Goal: Information Seeking & Learning: Find specific fact

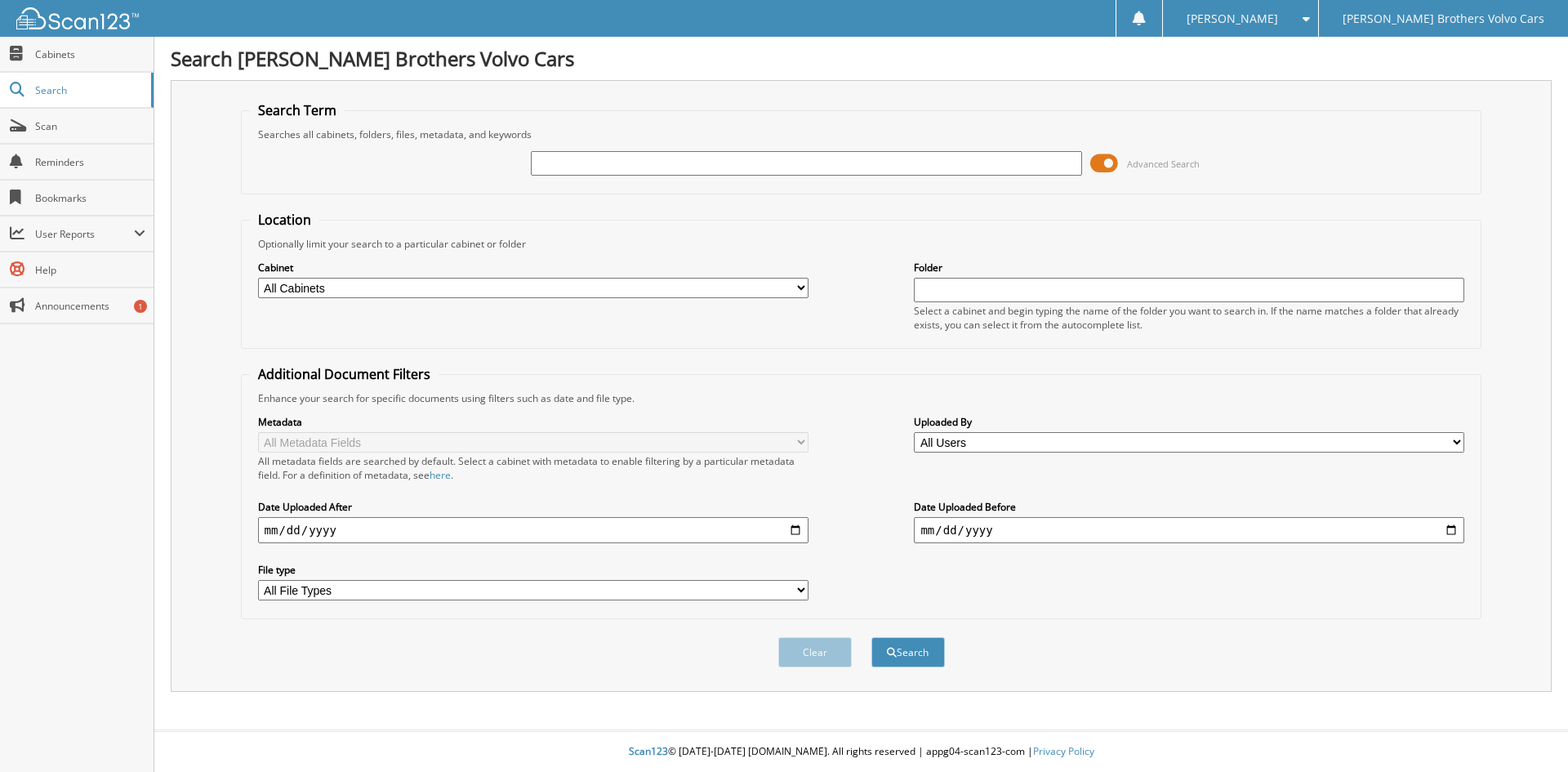
click at [768, 290] on select "All Cabinets DEPOSITS PARTS PARTS INVENTORY PARTS ORDERS RDC / RTS RETURNS REGI…" at bounding box center [533, 287] width 551 height 20
select select "23174"
click at [258, 277] on select "All Cabinets DEPOSITS PARTS PARTS INVENTORY PARTS ORDERS RDC / RTS RETURNS REGI…" at bounding box center [533, 287] width 551 height 20
click at [959, 276] on div "Folder Select a cabinet and begin typing the name of the folder you want to sea…" at bounding box center [1189, 295] width 551 height 73
click at [955, 291] on input "text" at bounding box center [1189, 289] width 551 height 25
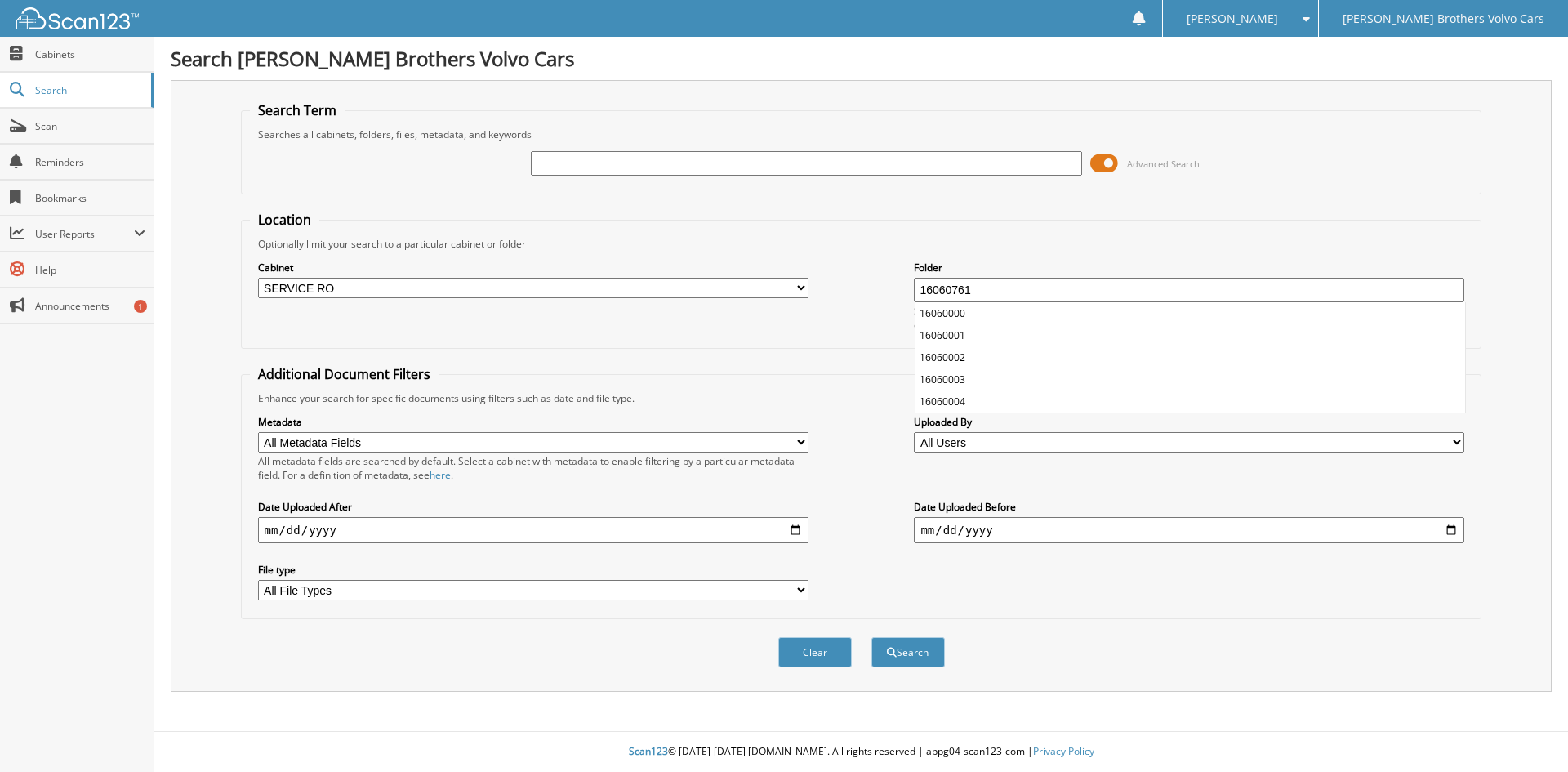
type input "16060761"
click at [871, 637] on button "Search" at bounding box center [908, 652] width 74 height 30
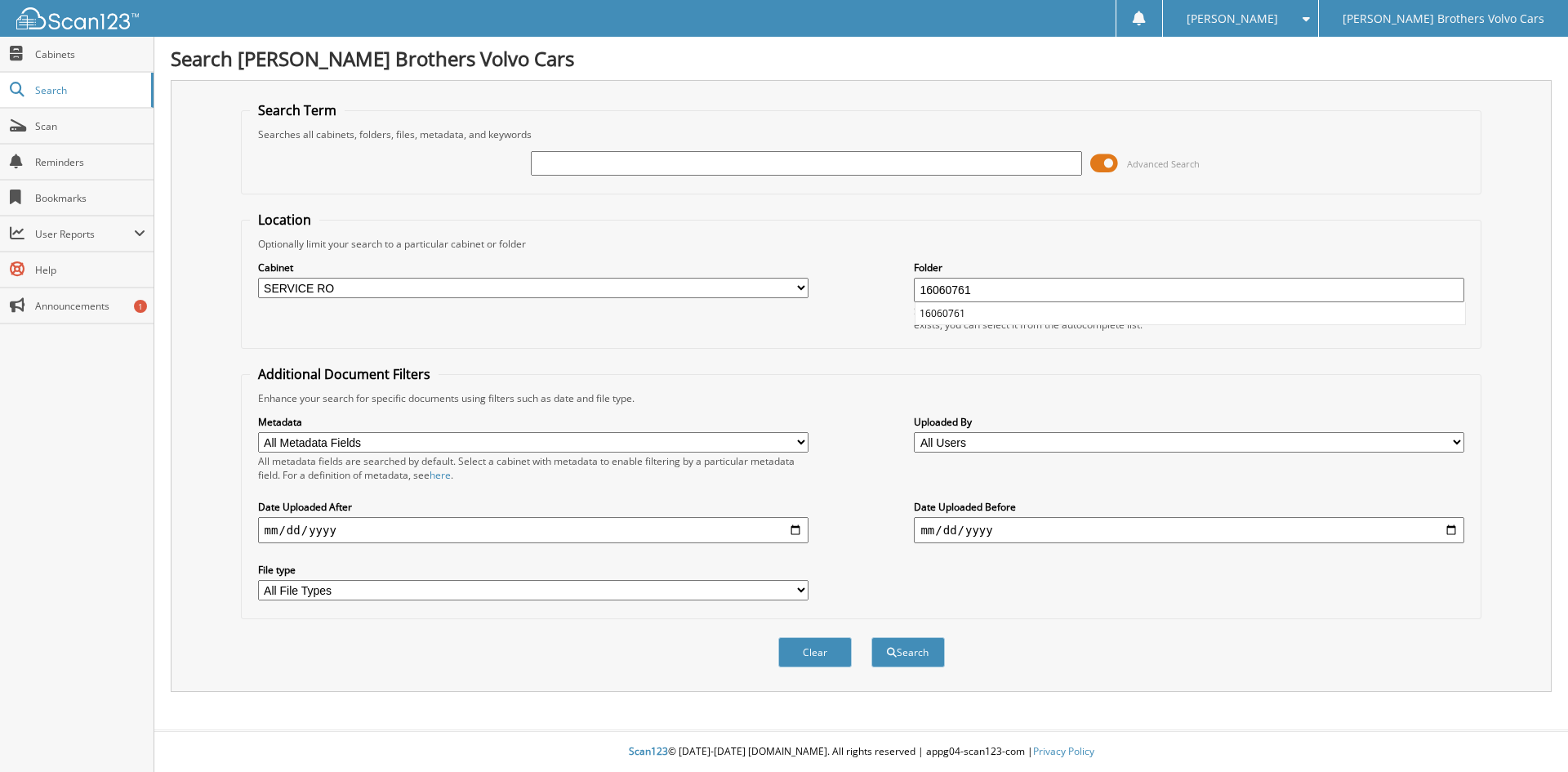
click at [871, 637] on button "Search" at bounding box center [908, 652] width 74 height 30
click at [611, 173] on input "text" at bounding box center [806, 163] width 551 height 25
type input "16060761"
click at [871, 637] on button "Search" at bounding box center [908, 652] width 74 height 30
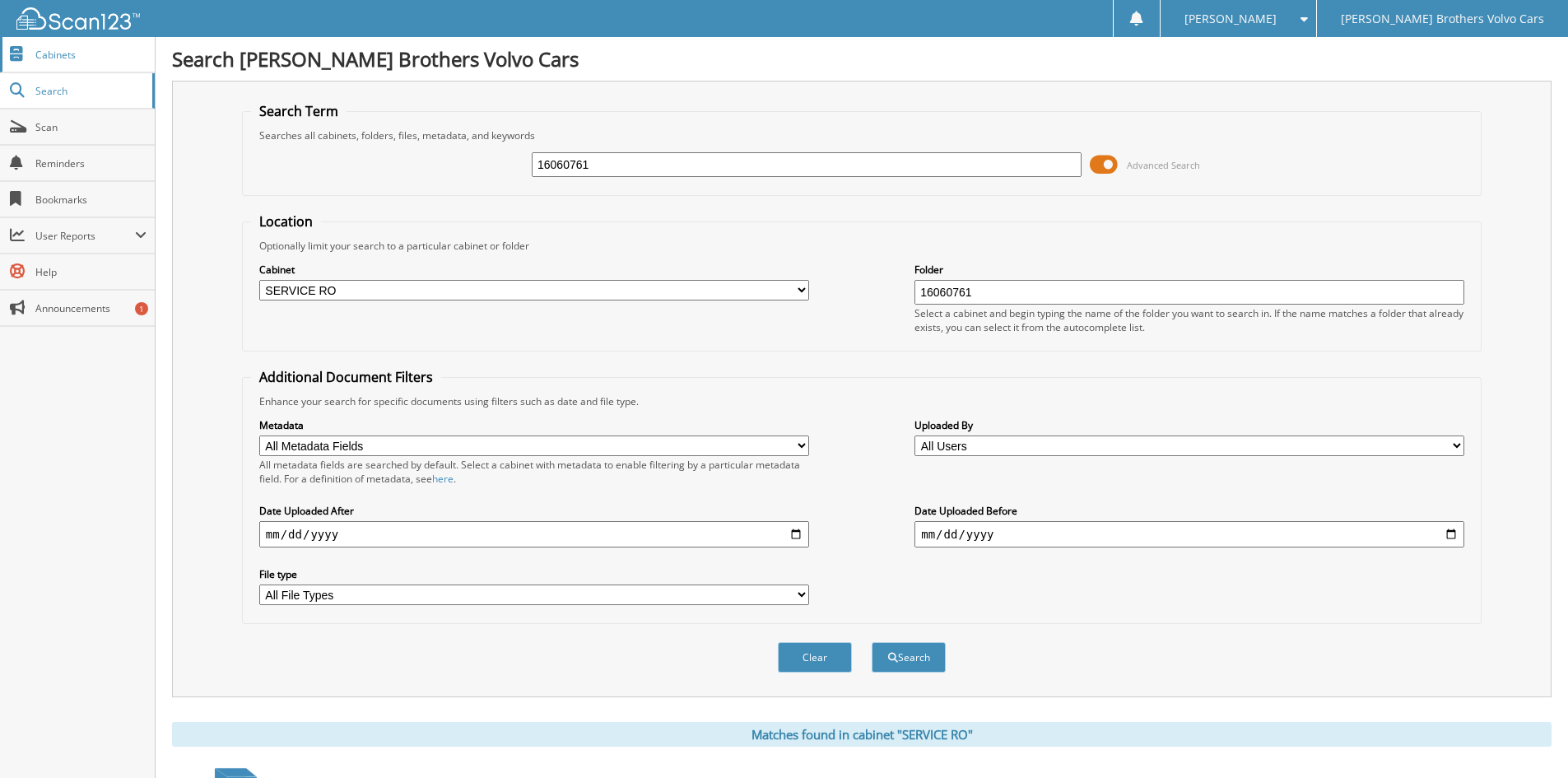
click at [62, 53] on span "Cabinets" at bounding box center [91, 54] width 111 height 14
